Goal: Transaction & Acquisition: Purchase product/service

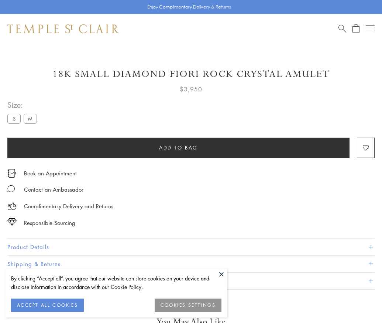
click at [178, 147] on span "Add to bag" at bounding box center [178, 147] width 39 height 8
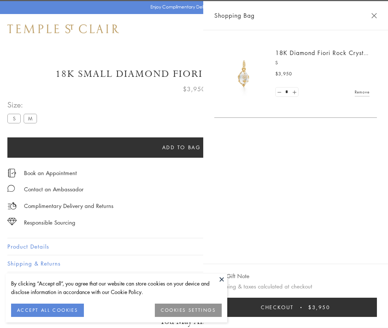
click at [377, 307] on button "Checkout $3,950" at bounding box center [295, 307] width 163 height 19
